Goal: Task Accomplishment & Management: Manage account settings

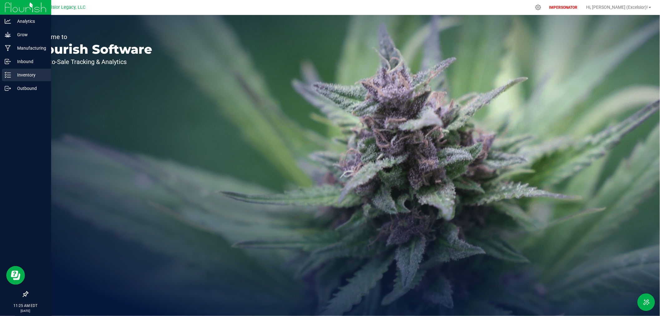
click at [13, 73] on p "Inventory" at bounding box center [29, 74] width 37 height 7
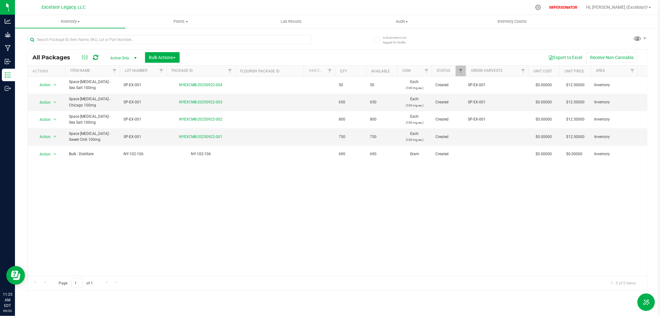
click at [120, 57] on span "Active Only" at bounding box center [122, 58] width 34 height 9
click at [117, 94] on li "All" at bounding box center [122, 95] width 34 height 9
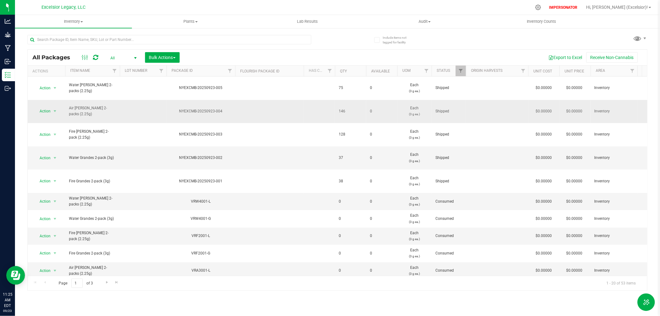
click at [76, 105] on span "Air [PERSON_NAME] 2-packs (2.25g)" at bounding box center [92, 111] width 47 height 12
click at [145, 100] on td at bounding box center [143, 111] width 47 height 23
click at [138, 106] on input "text" at bounding box center [142, 111] width 45 height 10
click at [277, 41] on input "text" at bounding box center [169, 39] width 284 height 9
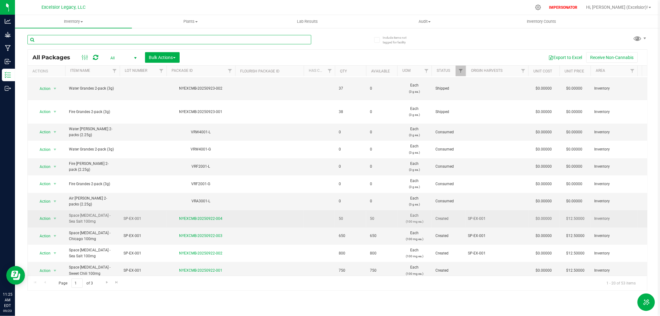
scroll to position [35, 0]
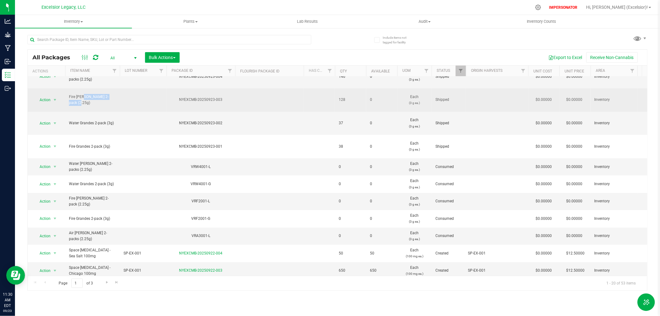
drag, startPoint x: 69, startPoint y: 83, endPoint x: 99, endPoint y: 85, distance: 29.4
click at [99, 94] on span "Fire [PERSON_NAME] 2-pack (2.25g)" at bounding box center [92, 100] width 47 height 12
click at [123, 88] on td at bounding box center [143, 99] width 47 height 23
click at [127, 95] on input "text" at bounding box center [142, 100] width 45 height 10
click at [130, 95] on input "text" at bounding box center [142, 100] width 45 height 10
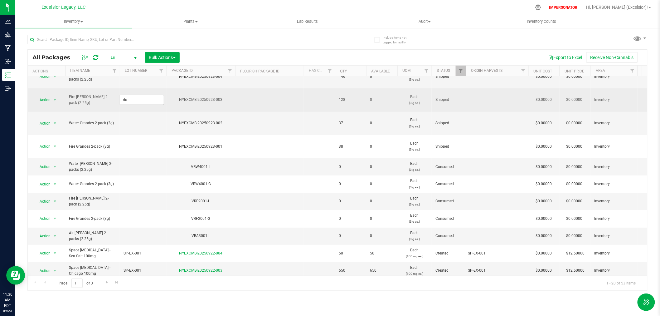
type input "d"
drag, startPoint x: 223, startPoint y: 85, endPoint x: 173, endPoint y: 86, distance: 49.3
click at [173, 97] on div "NYEXCMB-20250923-003" at bounding box center [201, 100] width 71 height 6
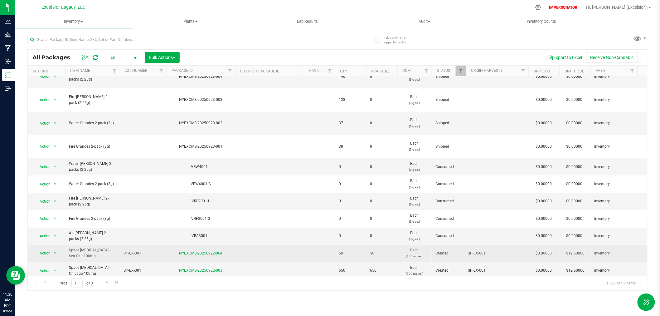
click at [250, 245] on td at bounding box center [269, 253] width 69 height 17
drag, startPoint x: 250, startPoint y: 226, endPoint x: 175, endPoint y: 225, distance: 74.9
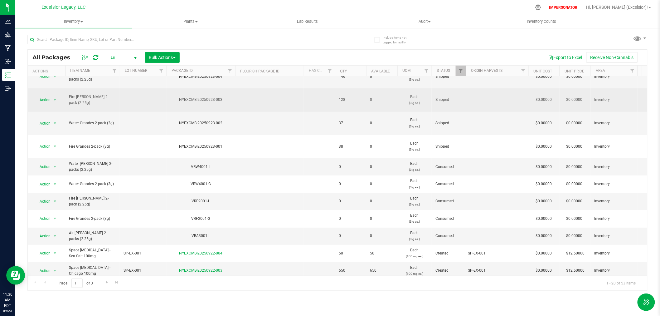
drag, startPoint x: 231, startPoint y: 85, endPoint x: 173, endPoint y: 85, distance: 58.3
click at [173, 97] on div "NYEXCMB-20250923-003" at bounding box center [201, 100] width 71 height 6
click at [137, 88] on td at bounding box center [143, 99] width 47 height 23
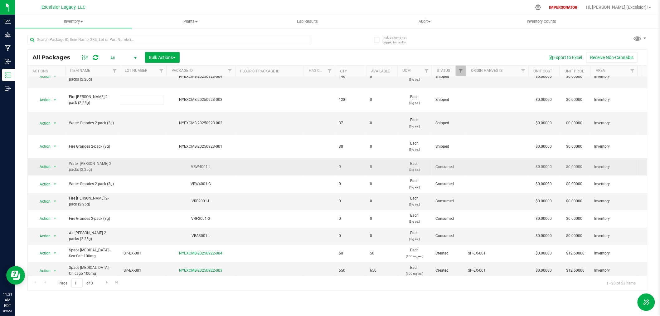
scroll to position [0, 0]
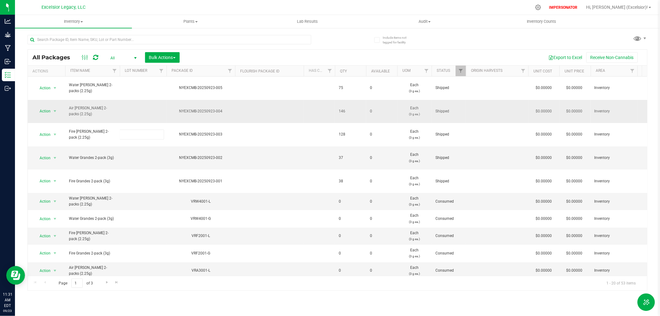
click at [145, 100] on td at bounding box center [143, 111] width 47 height 23
type input "v"
click at [542, 10] on icon at bounding box center [538, 7] width 7 height 7
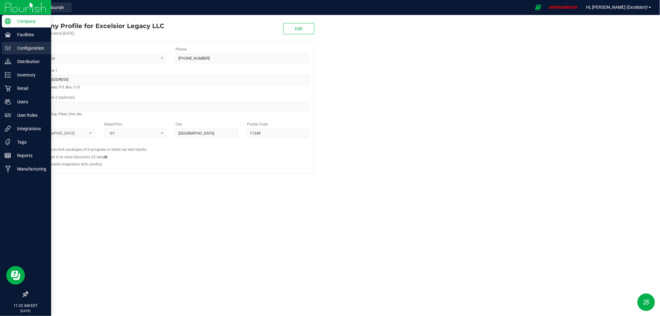
click at [22, 45] on p "Configuration" at bounding box center [29, 47] width 37 height 7
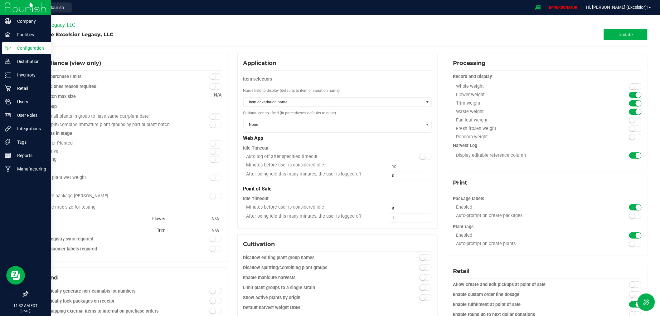
type input "Inventory"
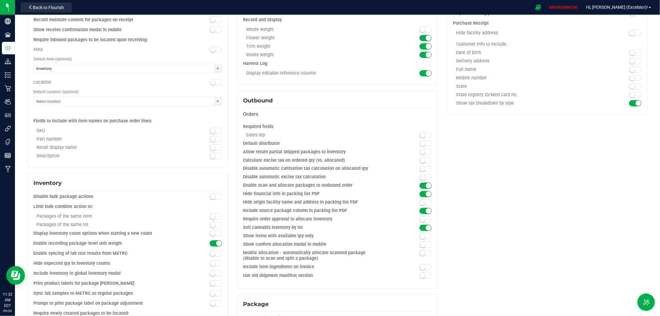
scroll to position [347, 0]
